Goal: Task Accomplishment & Management: Complete application form

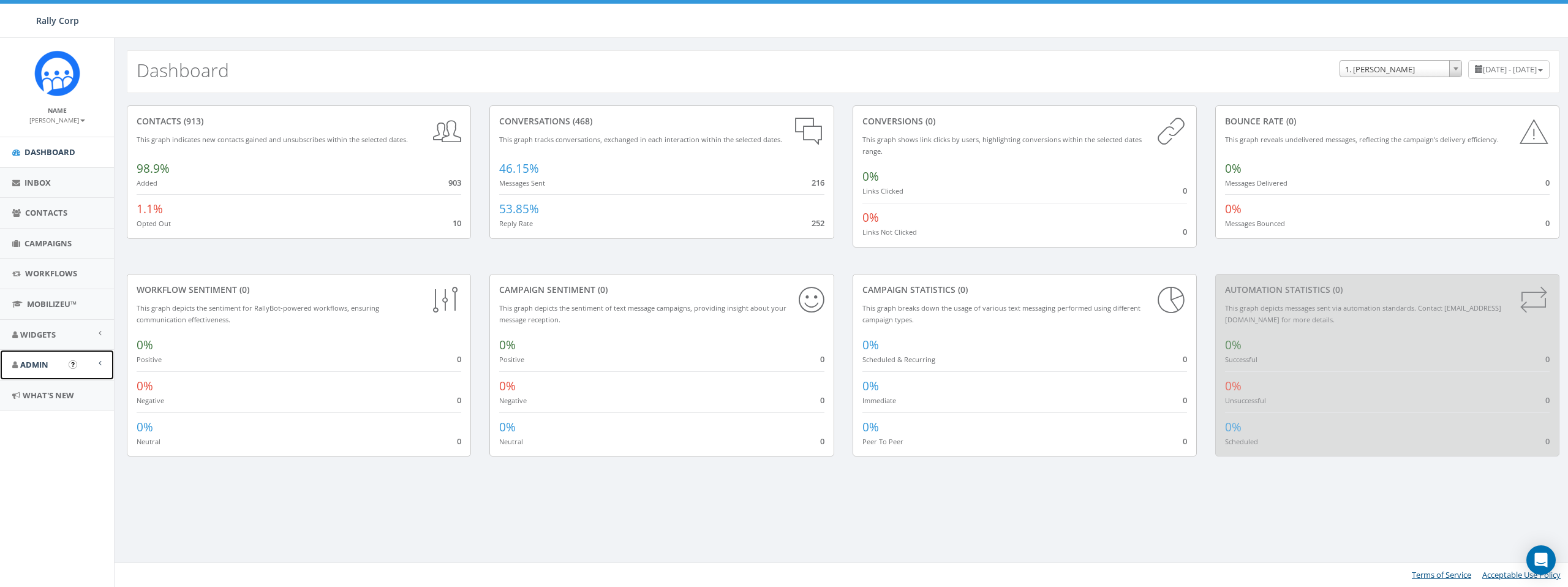
click at [32, 370] on link "Admin" at bounding box center [57, 364] width 114 height 30
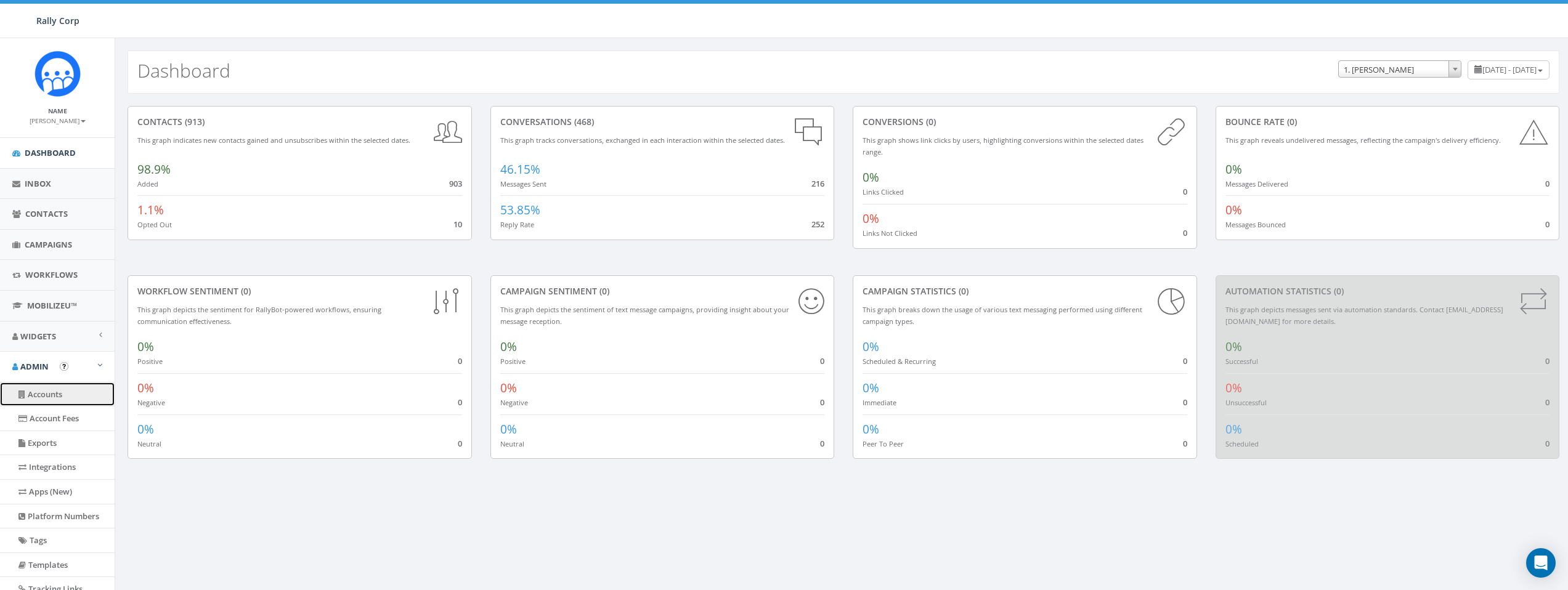
click at [49, 391] on link "Accounts" at bounding box center [57, 394] width 115 height 24
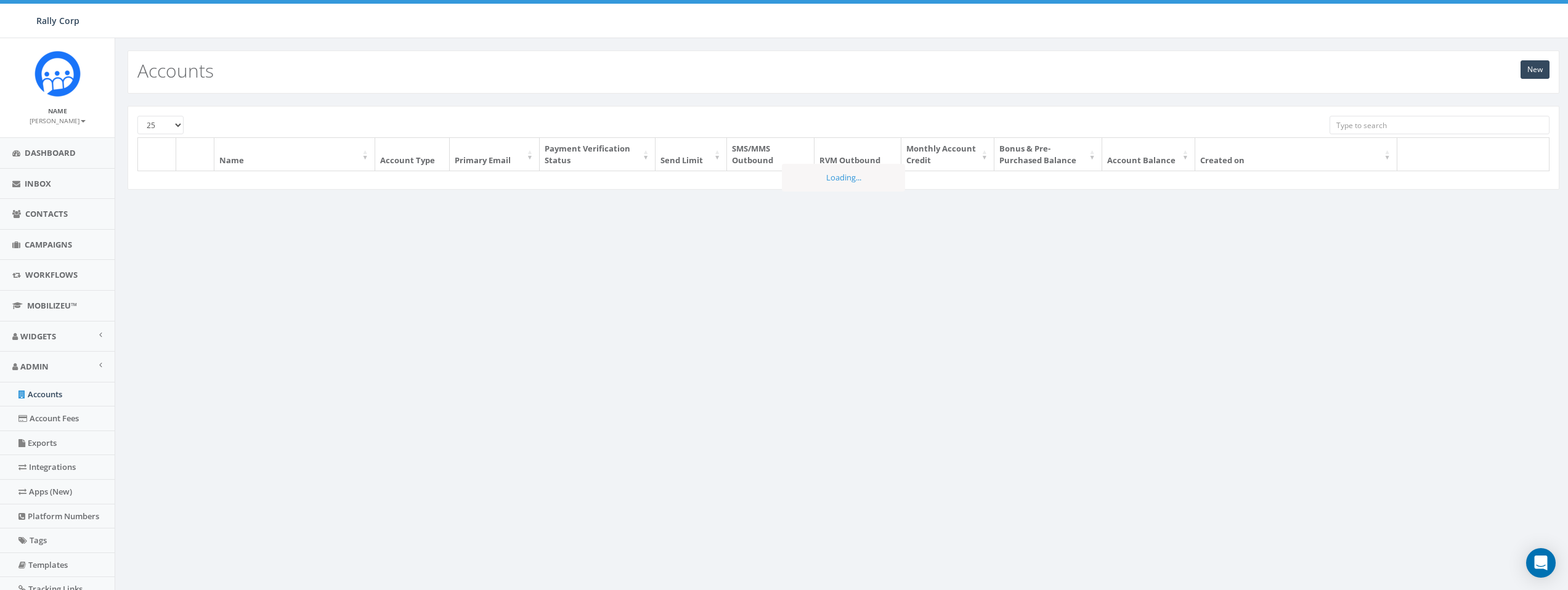
click at [1400, 125] on input "search" at bounding box center [1440, 125] width 220 height 19
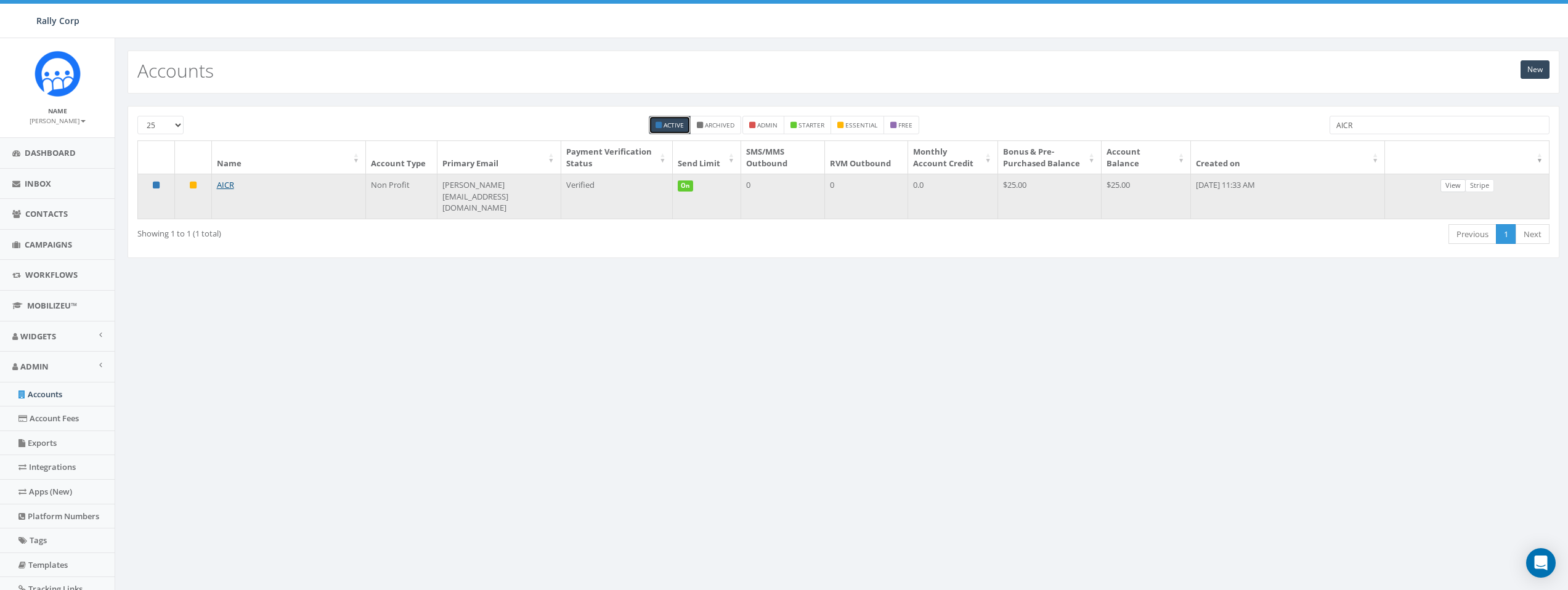
type input "AICR"
click at [1449, 185] on link "View" at bounding box center [1454, 185] width 25 height 13
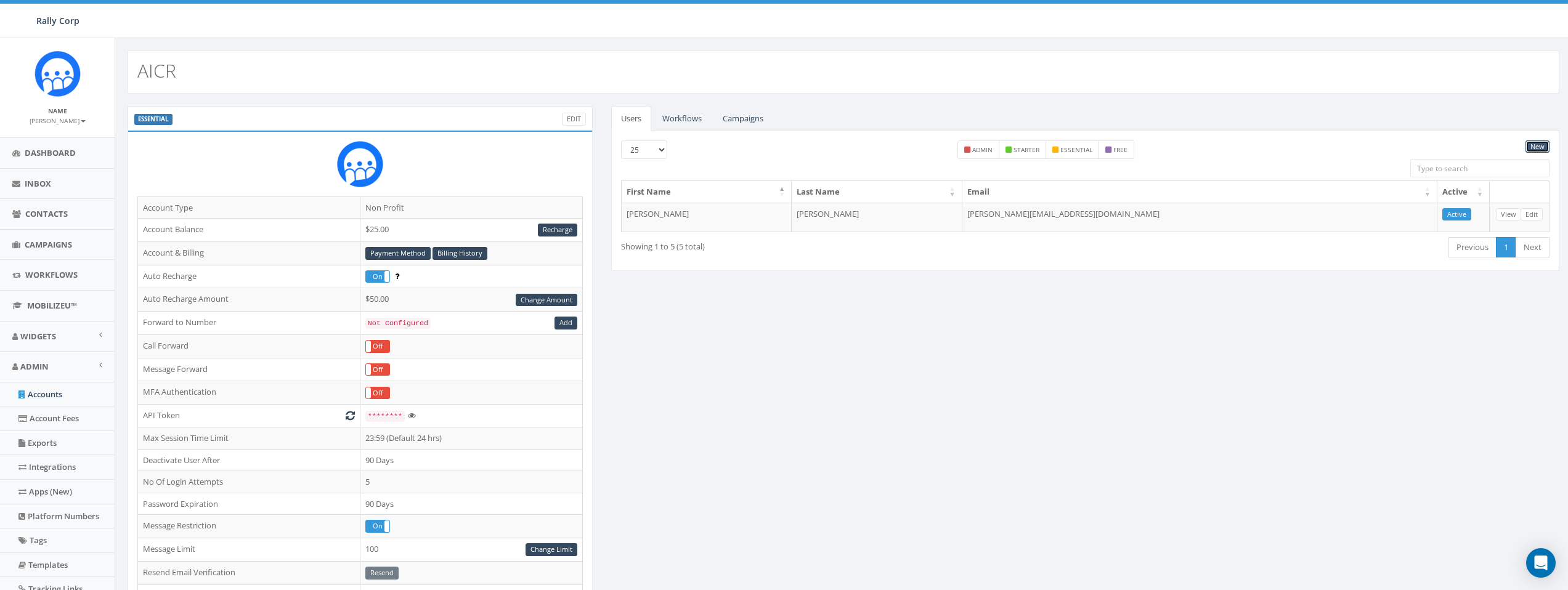
click at [1546, 147] on link "New" at bounding box center [1538, 146] width 24 height 13
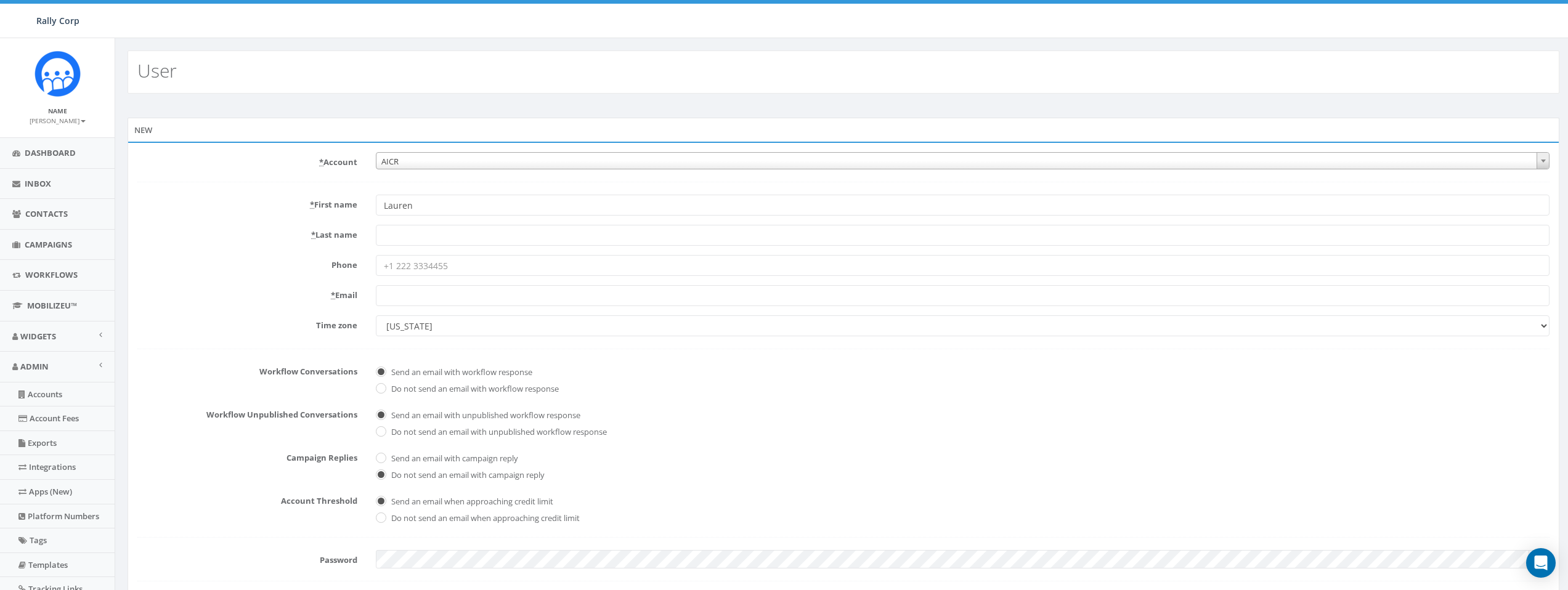
type input "Lauren"
type input "Douglas"
paste input "l.douglas@aicr.org"
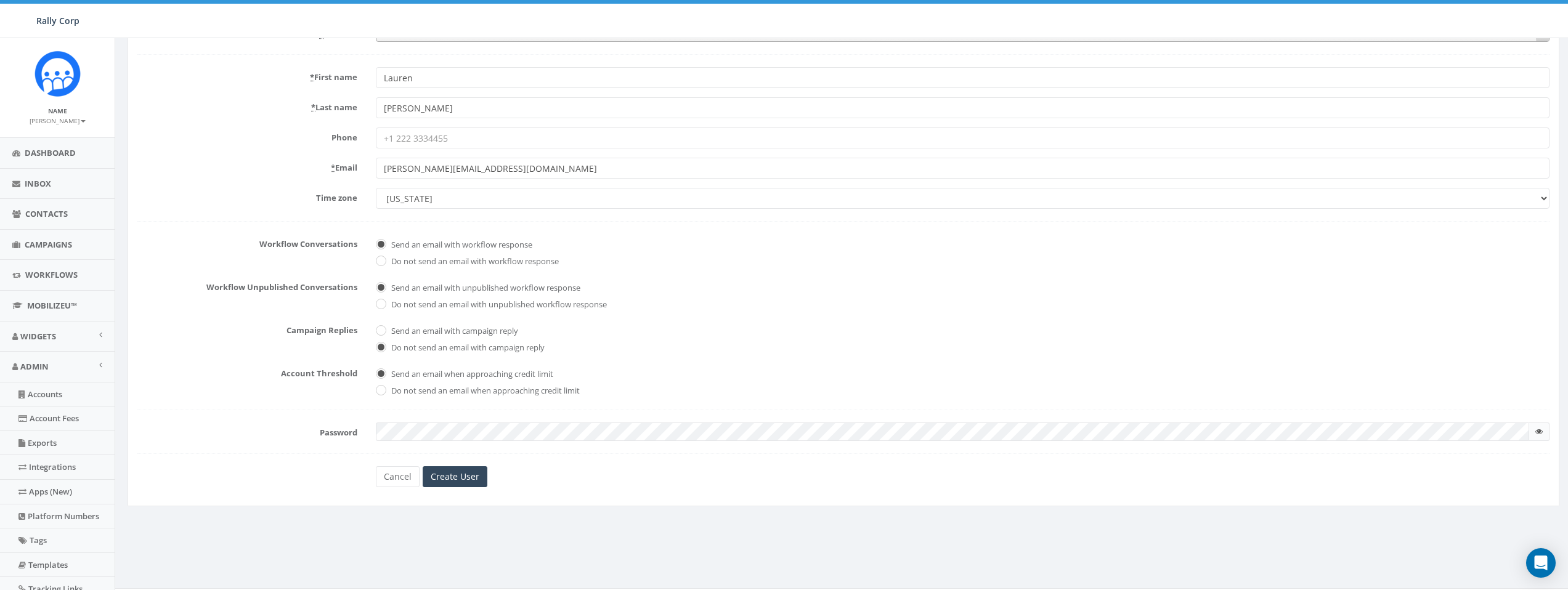
scroll to position [150, 0]
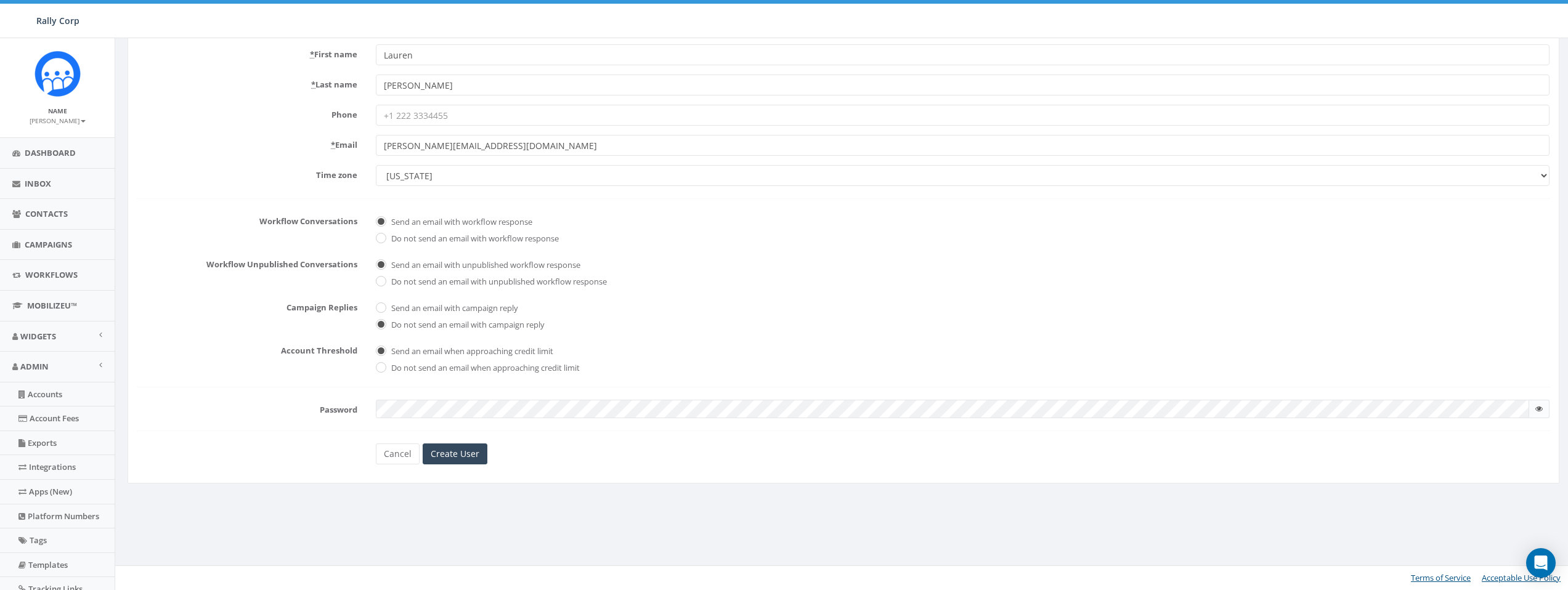
type input "l.douglas@aicr.org"
checkbox input "true"
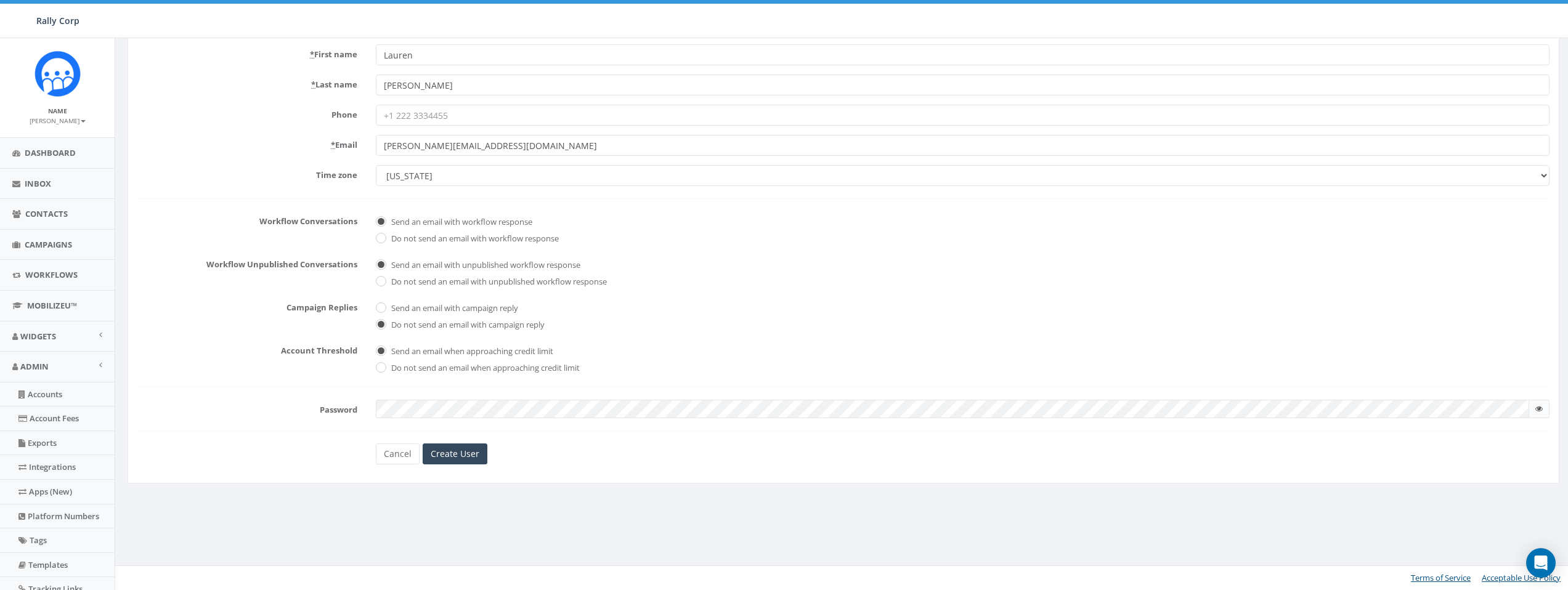
checkbox input "true"
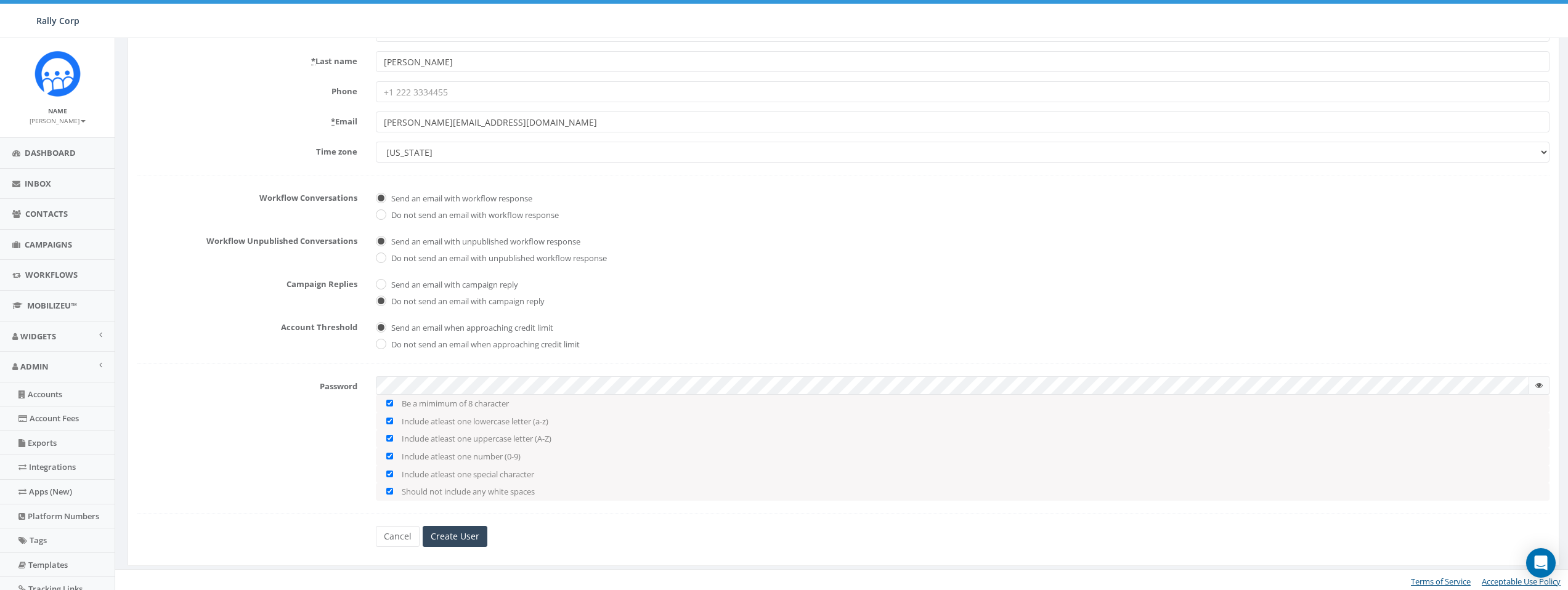
scroll to position [177, 0]
click at [478, 535] on input "Create User" at bounding box center [455, 533] width 65 height 21
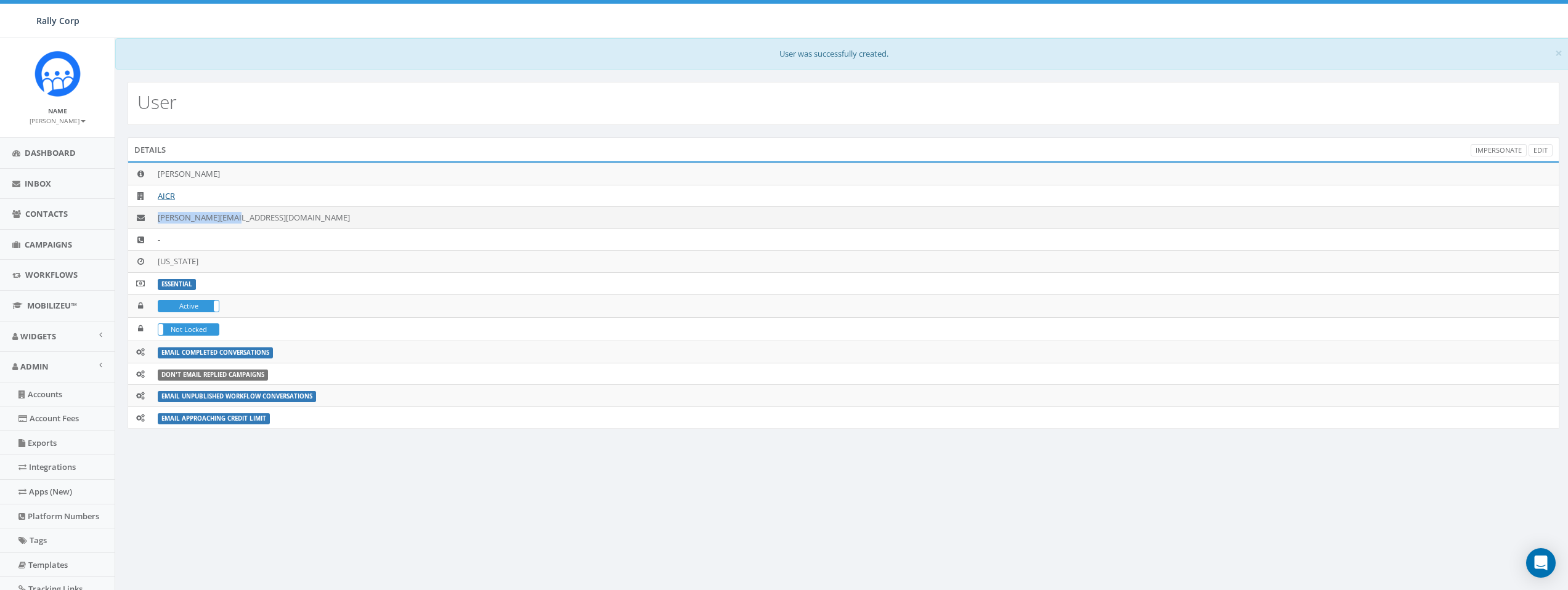
drag, startPoint x: 241, startPoint y: 219, endPoint x: 156, endPoint y: 219, distance: 85.0
click at [156, 219] on td "[PERSON_NAME][EMAIL_ADDRESS][DOMAIN_NAME]" at bounding box center [856, 218] width 1406 height 22
copy td "[PERSON_NAME][EMAIL_ADDRESS][DOMAIN_NAME]"
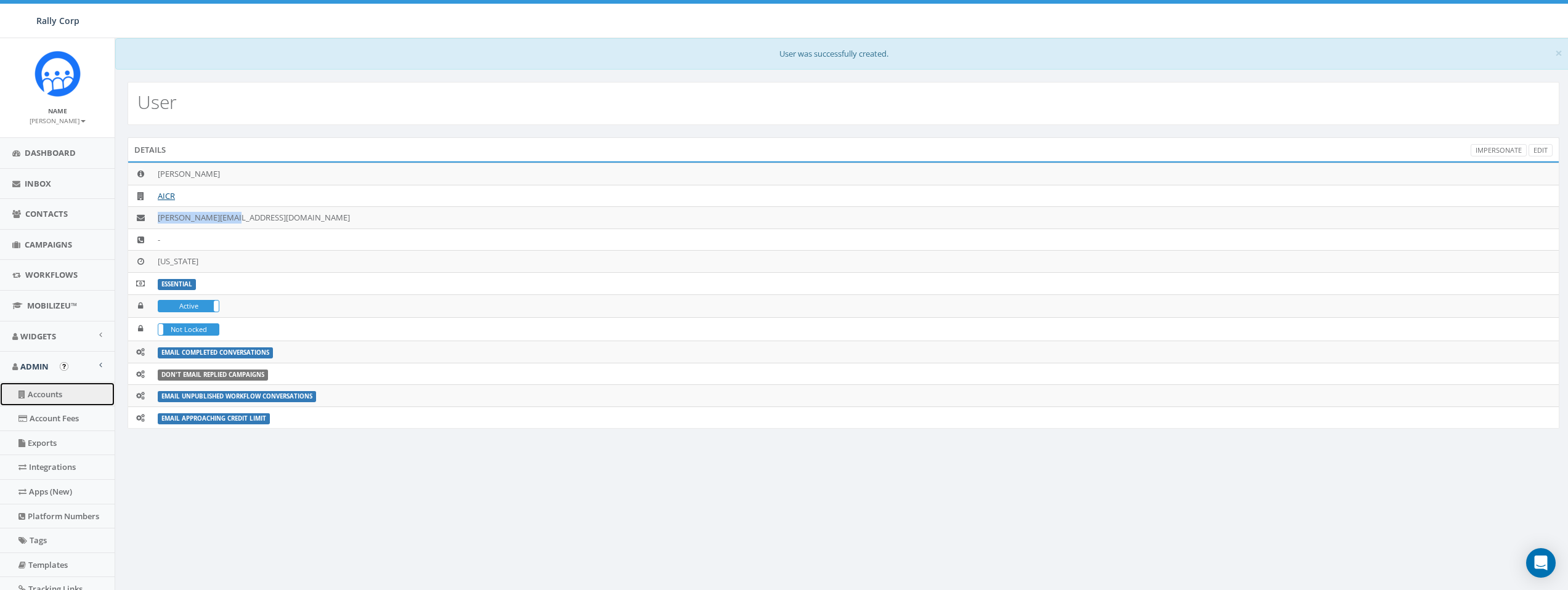
click at [64, 392] on link "Accounts" at bounding box center [57, 394] width 115 height 24
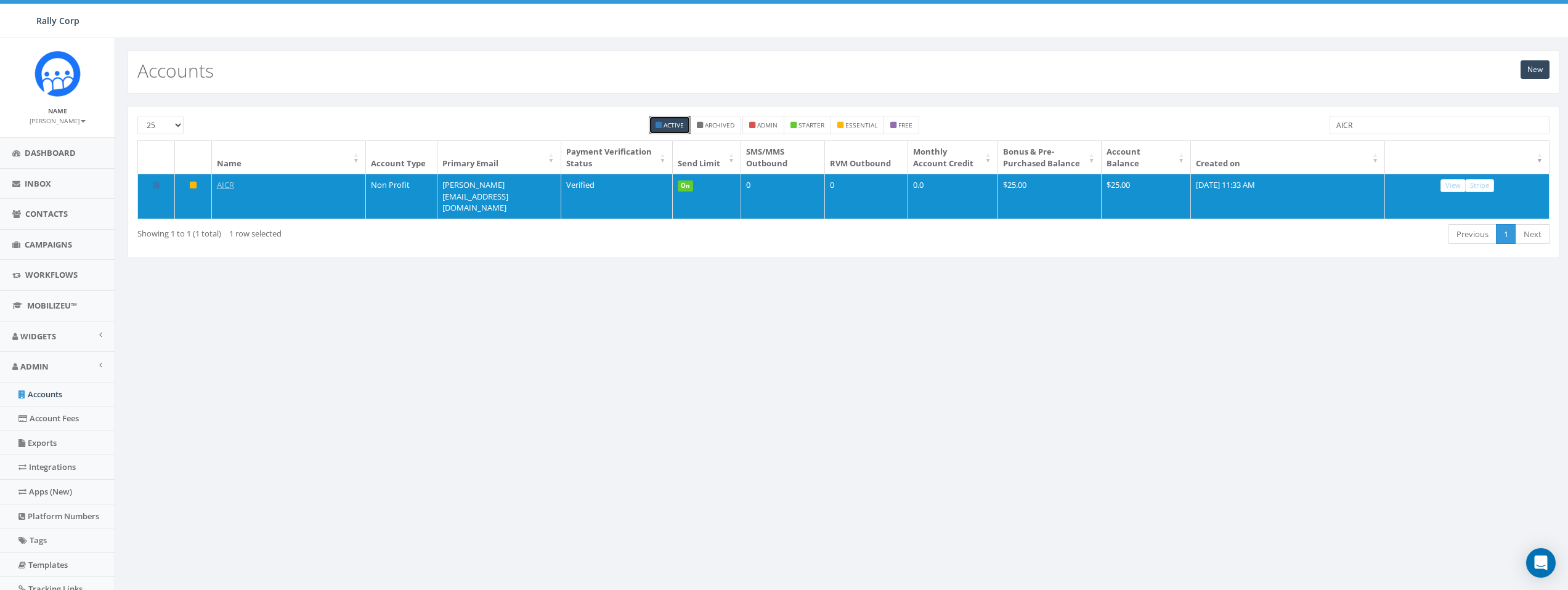
click at [1468, 127] on input "AICR" at bounding box center [1440, 125] width 220 height 19
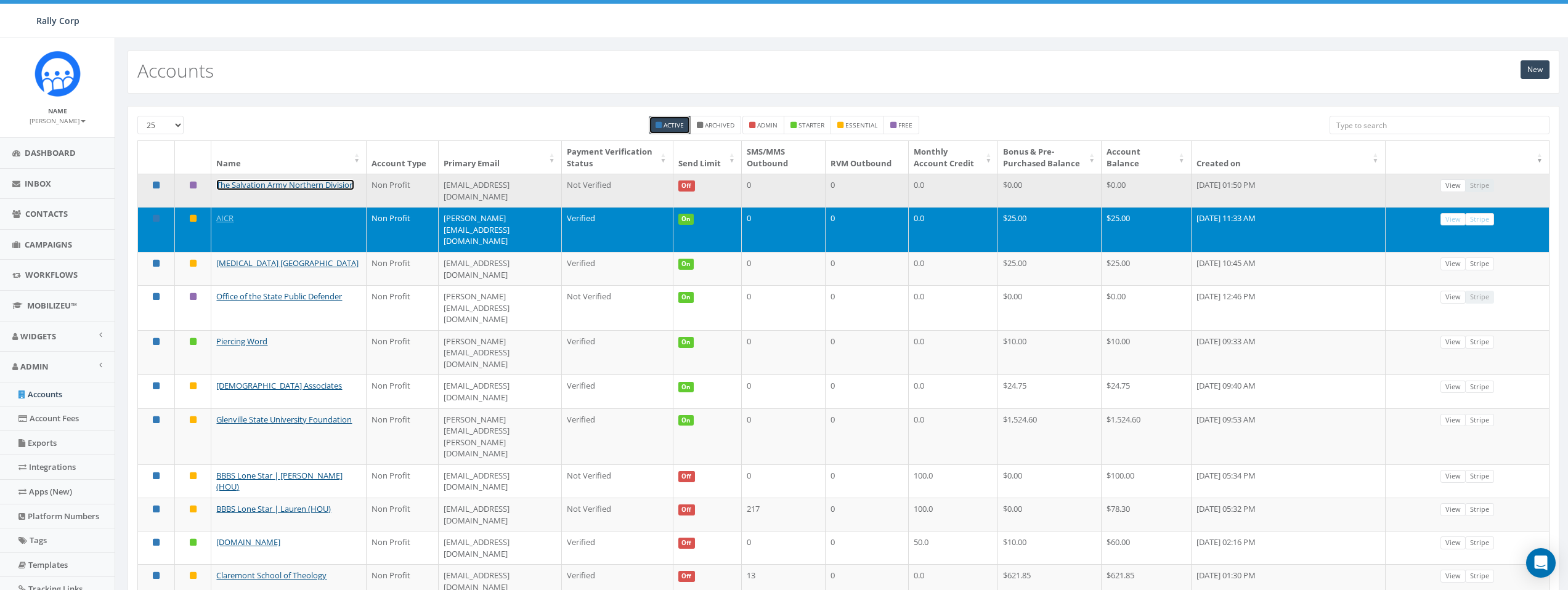
click at [253, 190] on link "The Salvation Army Northern Division" at bounding box center [286, 185] width 138 height 11
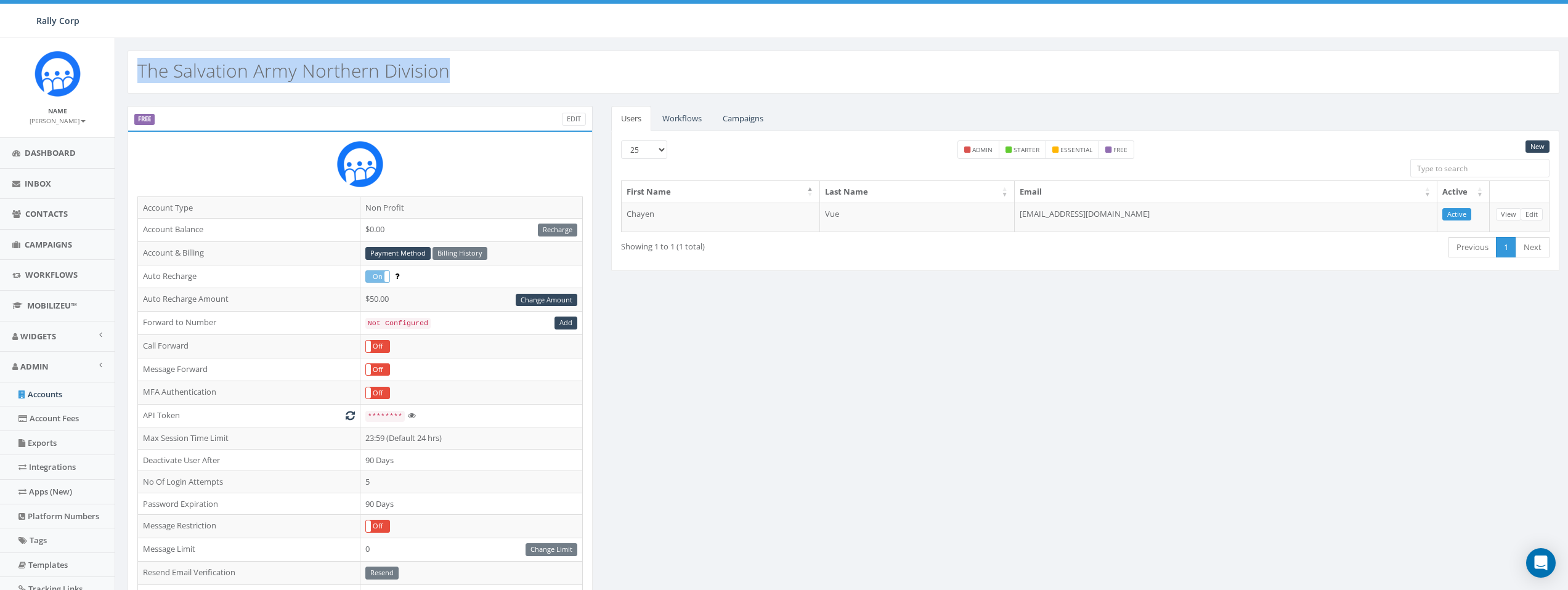
drag, startPoint x: 141, startPoint y: 73, endPoint x: 410, endPoint y: 90, distance: 269.5
click at [410, 90] on div "The Salvation Army Northern Division" at bounding box center [843, 72] width 1432 height 43
copy h2 "The Salvation Army Northern Division"
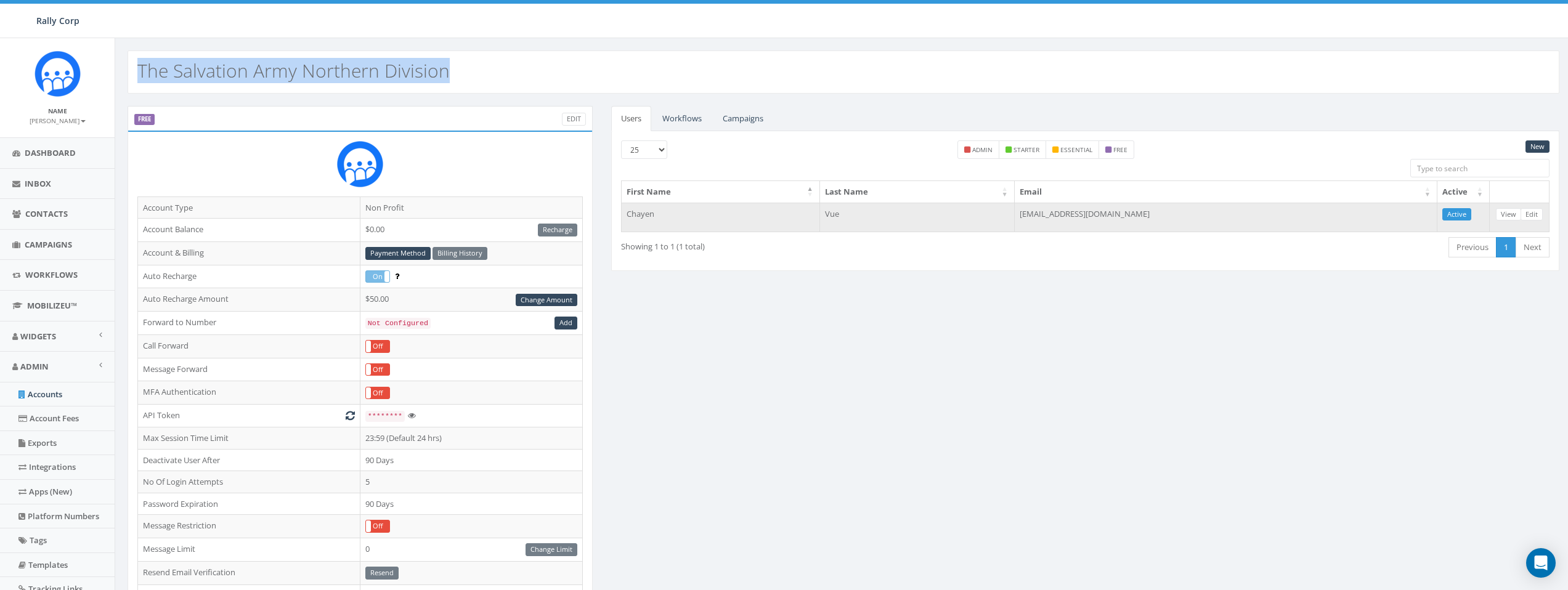
drag, startPoint x: 1170, startPoint y: 216, endPoint x: 1018, endPoint y: 216, distance: 152.0
click at [1018, 216] on td "[EMAIL_ADDRESS][DOMAIN_NAME]" at bounding box center [1226, 217] width 423 height 30
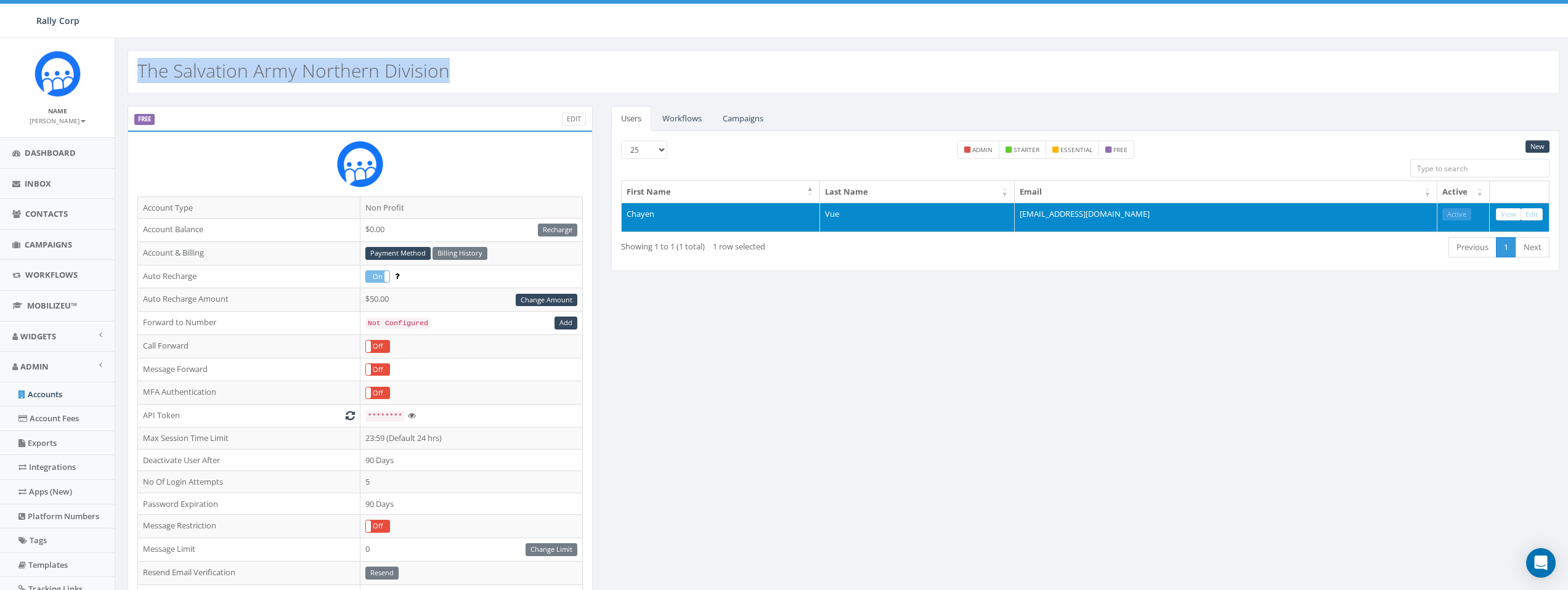
copy td "[EMAIL_ADDRESS][DOMAIN_NAME]"
